Goal: Task Accomplishment & Management: Manage account settings

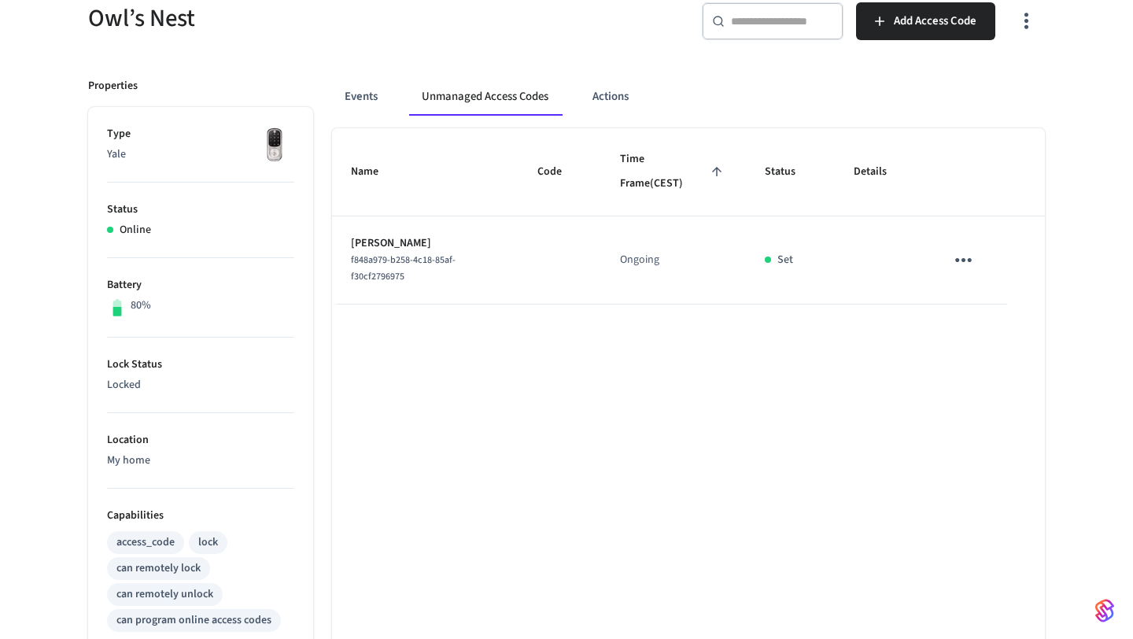
scroll to position [154, 0]
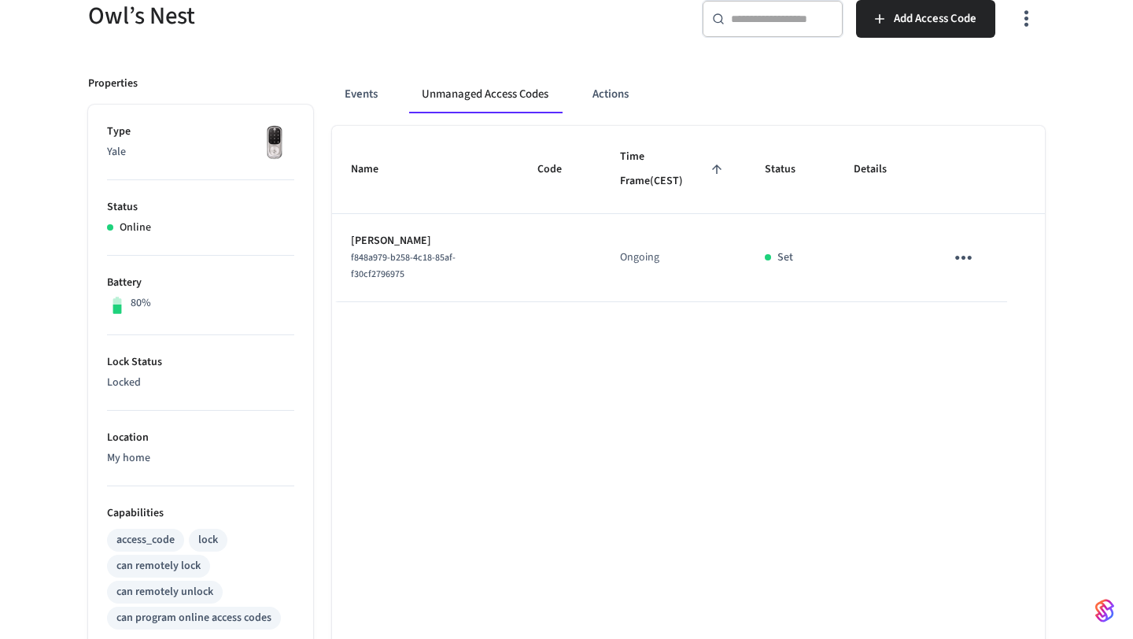
click at [426, 234] on p "[PERSON_NAME]" at bounding box center [425, 241] width 149 height 17
click at [363, 235] on p "[PERSON_NAME]" at bounding box center [425, 241] width 149 height 17
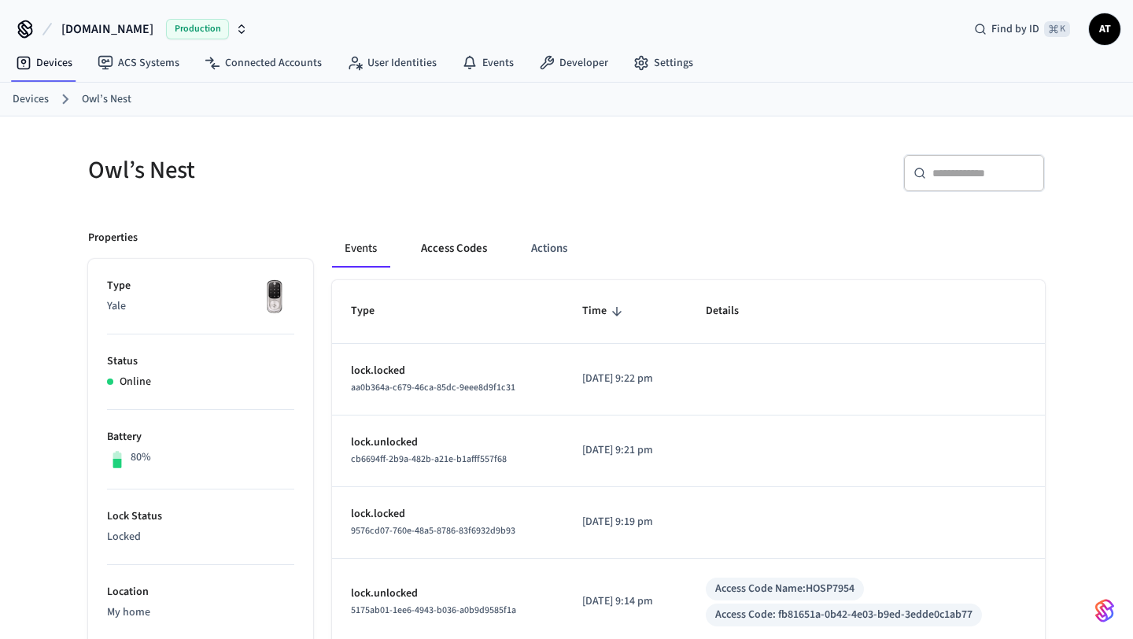
click at [463, 246] on button "Access Codes" at bounding box center [453, 249] width 91 height 38
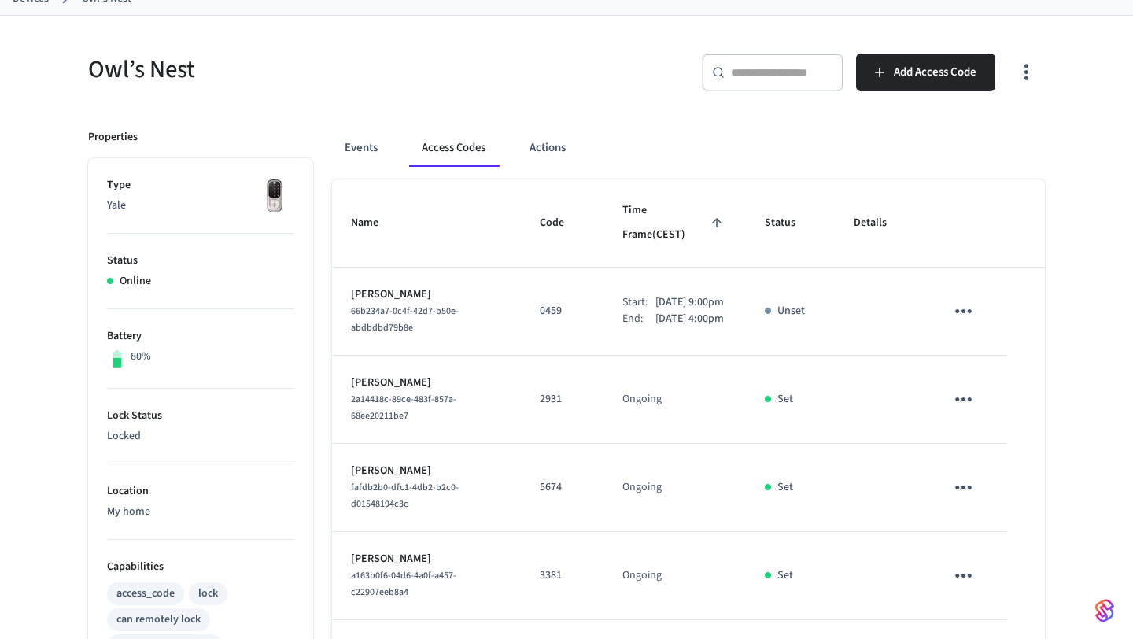
scroll to position [101, 0]
click at [1022, 79] on icon "button" at bounding box center [1026, 71] width 24 height 24
click at [980, 130] on li "Show unmanaged access codes on device" at bounding box center [924, 137] width 221 height 42
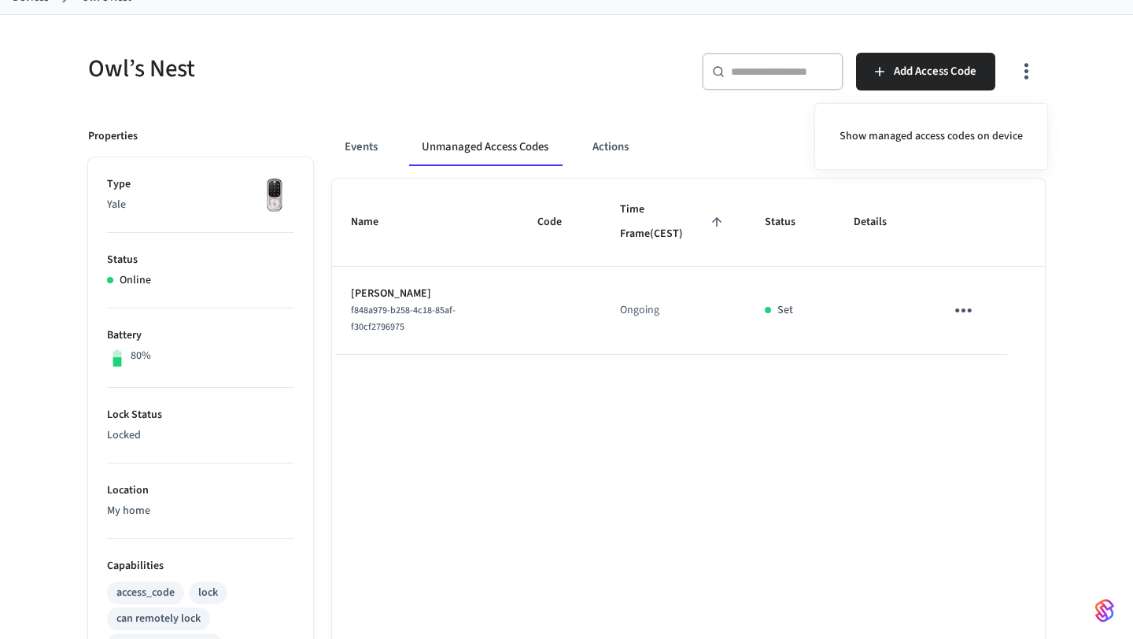
click at [389, 291] on div at bounding box center [566, 319] width 1133 height 639
click at [951, 311] on icon "sticky table" at bounding box center [963, 310] width 24 height 24
click at [776, 412] on div at bounding box center [566, 319] width 1133 height 639
click at [354, 297] on p "[PERSON_NAME]" at bounding box center [425, 294] width 149 height 17
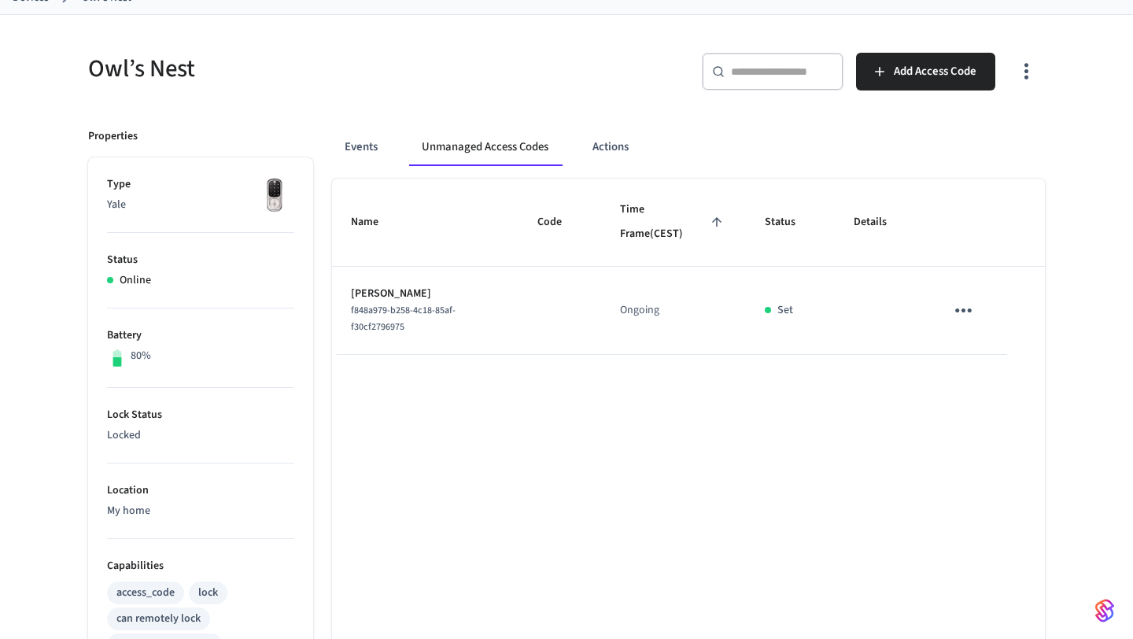
click at [416, 343] on td "[PERSON_NAME] f848a979-b258-4c18-85af-f30cf2796975" at bounding box center [425, 311] width 186 height 88
click at [627, 137] on button "Actions" at bounding box center [610, 147] width 61 height 38
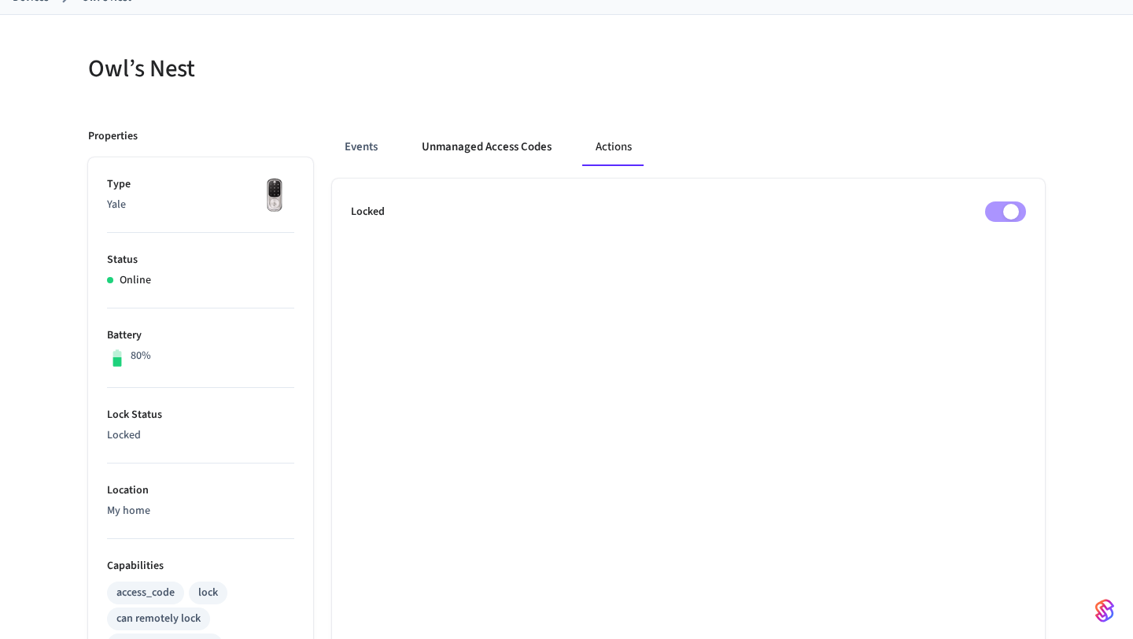
click at [501, 140] on button "Unmanaged Access Codes" at bounding box center [486, 147] width 155 height 38
